Goal: Find specific page/section: Find specific page/section

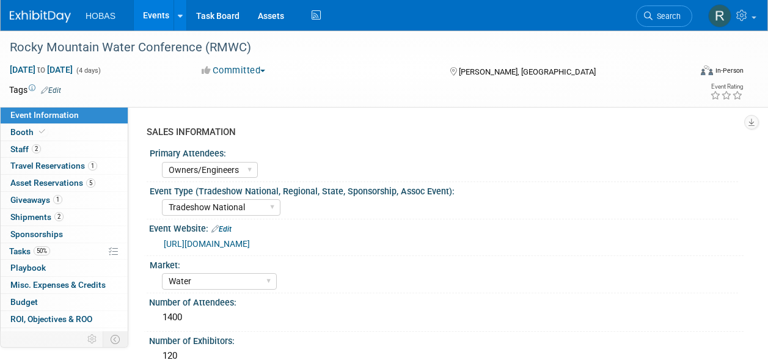
select select "Owners/Engineers"
select select "Tradeshow National"
select select "Water"
select select "Exhibiting"
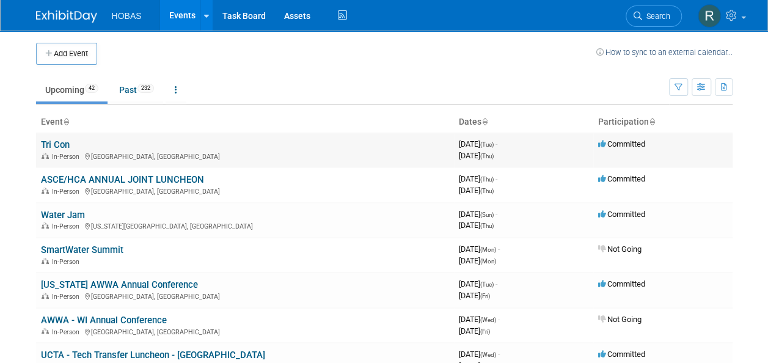
click at [51, 142] on link "Tri Con" at bounding box center [55, 144] width 29 height 11
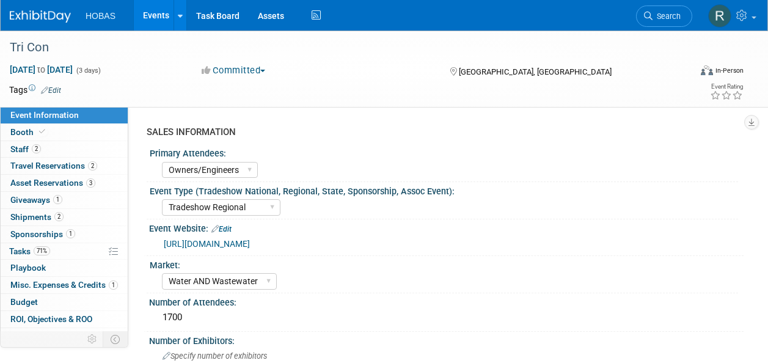
select select "Owners/Engineers"
select select "Tradeshow Regional"
select select "Water AND Wastewater"
select select "Exhibiting"
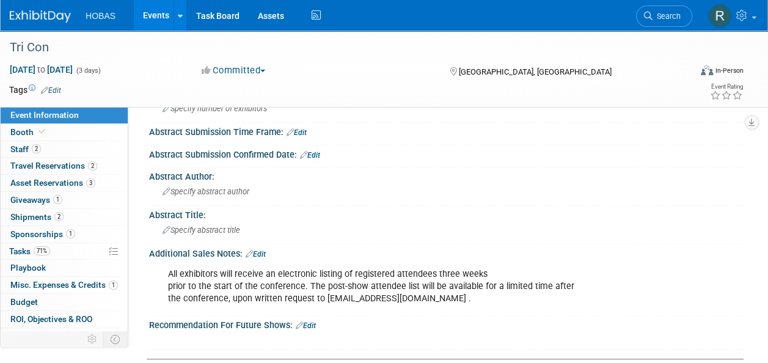
scroll to position [248, 0]
